Goal: Task Accomplishment & Management: Use online tool/utility

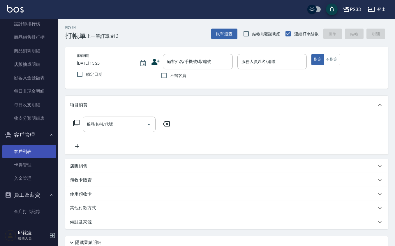
scroll to position [360, 0]
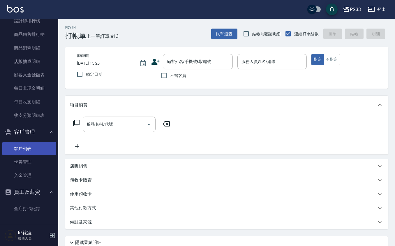
click at [29, 149] on link "客戶列表" at bounding box center [29, 148] width 54 height 13
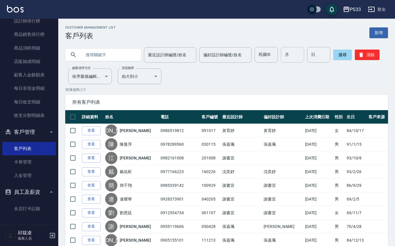
click at [289, 52] on input "月" at bounding box center [292, 55] width 23 height 16
type input "11"
click at [317, 57] on input "日" at bounding box center [318, 55] width 23 height 16
type input "17"
click at [346, 53] on button "搜尋" at bounding box center [342, 55] width 19 height 10
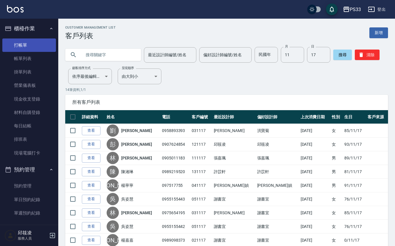
click at [34, 46] on link "打帳單" at bounding box center [29, 44] width 54 height 13
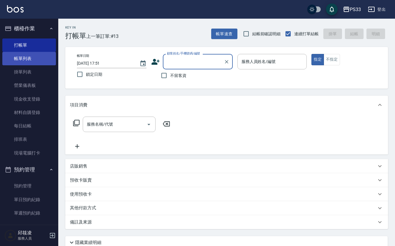
drag, startPoint x: 21, startPoint y: 50, endPoint x: 20, endPoint y: 62, distance: 11.7
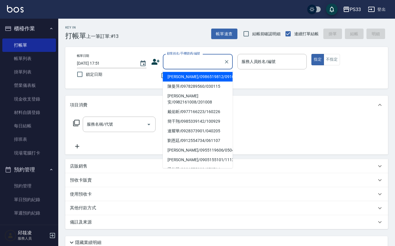
click at [176, 57] on input "顧客姓名/手機號碼/編號" at bounding box center [193, 62] width 56 height 10
